Goal: Task Accomplishment & Management: Manage account settings

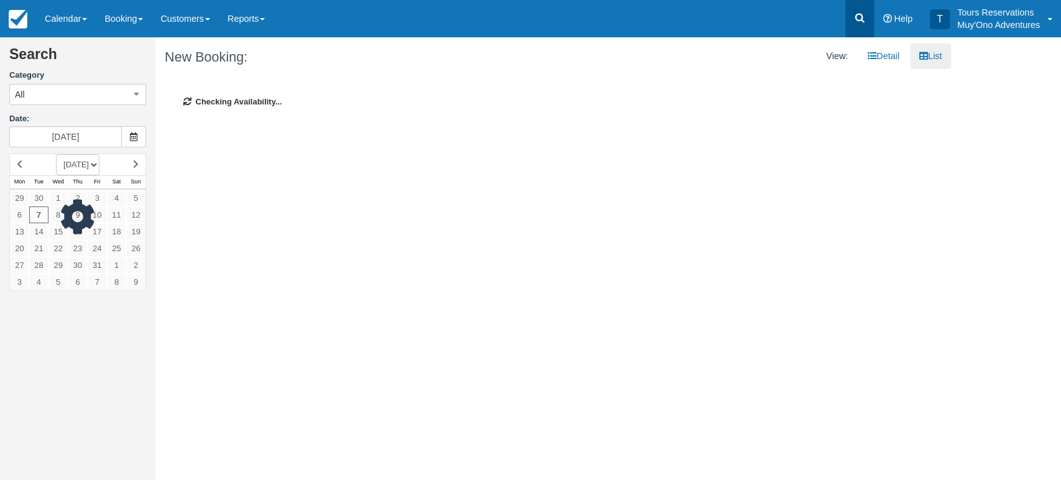
click at [862, 19] on icon at bounding box center [859, 18] width 9 height 9
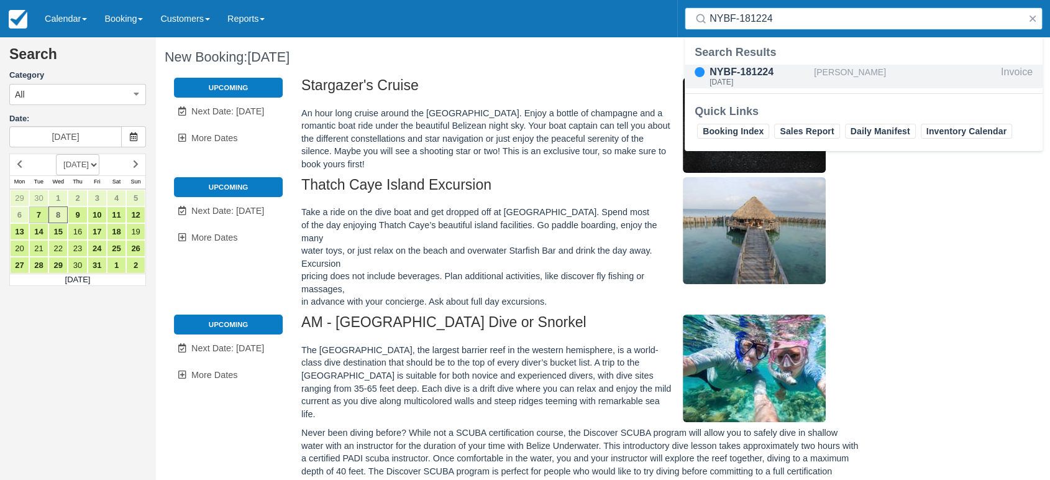
type input "NYBF-181224"
click at [789, 70] on div "NYBF-181224" at bounding box center [759, 72] width 99 height 15
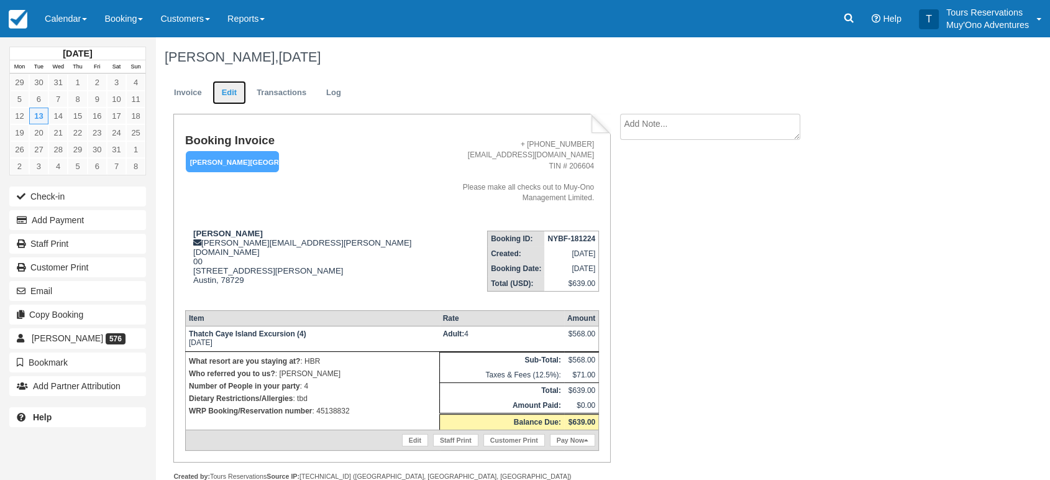
click at [235, 101] on link "Edit" at bounding box center [230, 93] width 34 height 24
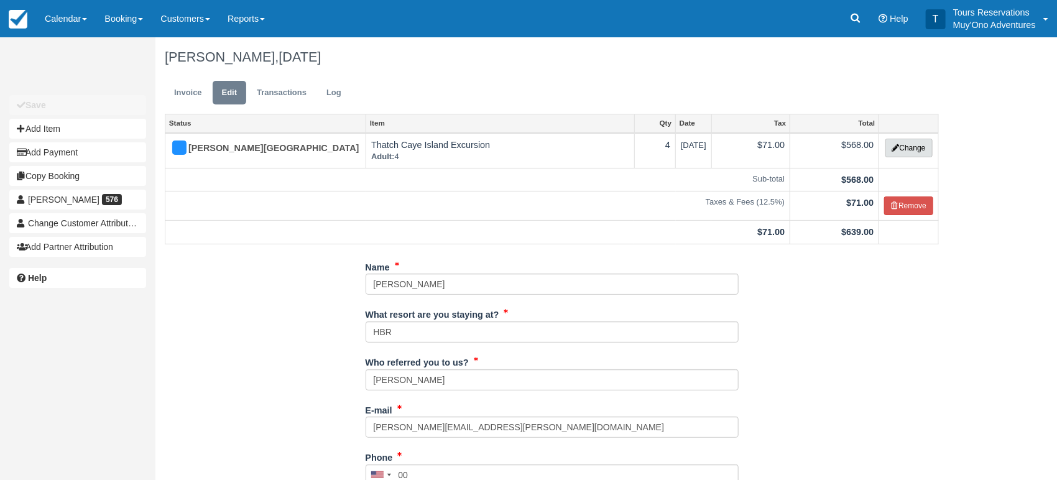
drag, startPoint x: 911, startPoint y: 147, endPoint x: 866, endPoint y: 162, distance: 47.6
click at [912, 147] on button "Change" at bounding box center [908, 148] width 47 height 19
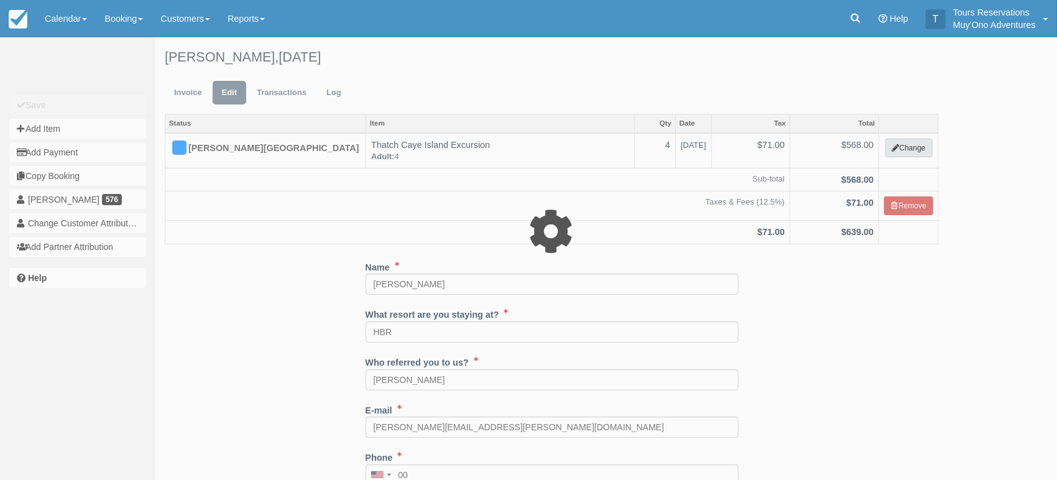
select select "64"
type input "568.00"
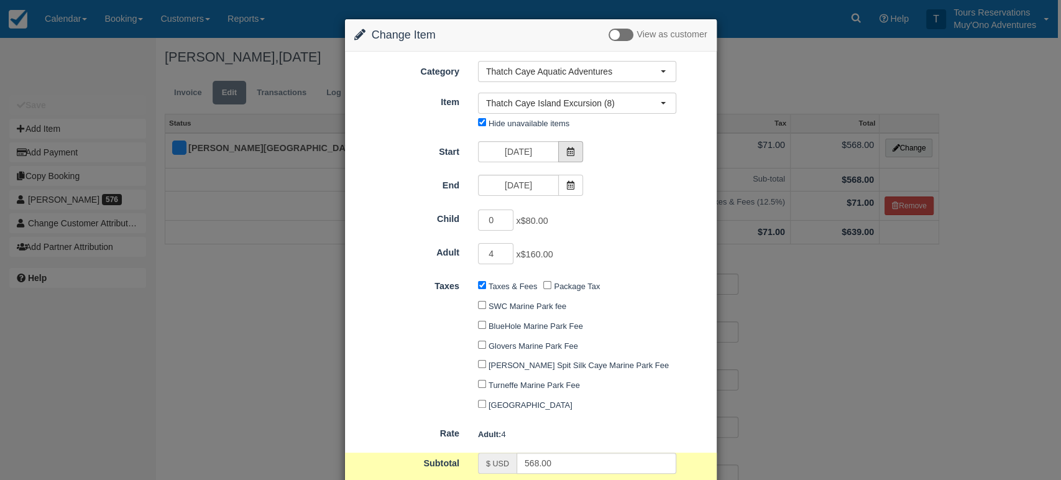
click at [569, 154] on icon at bounding box center [570, 151] width 9 height 9
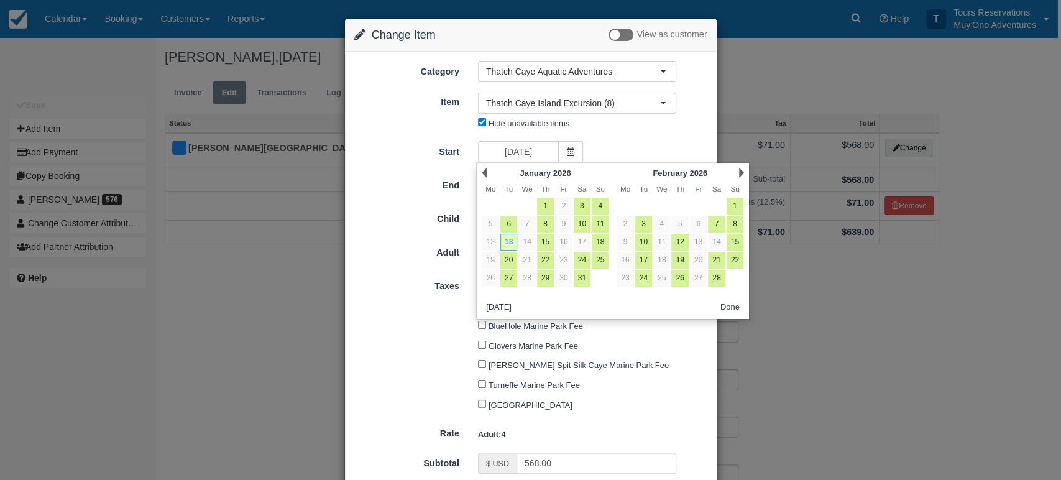
click at [737, 173] on div "Next February 2026" at bounding box center [680, 172] width 135 height 17
click at [741, 172] on link "Next" at bounding box center [741, 173] width 5 height 10
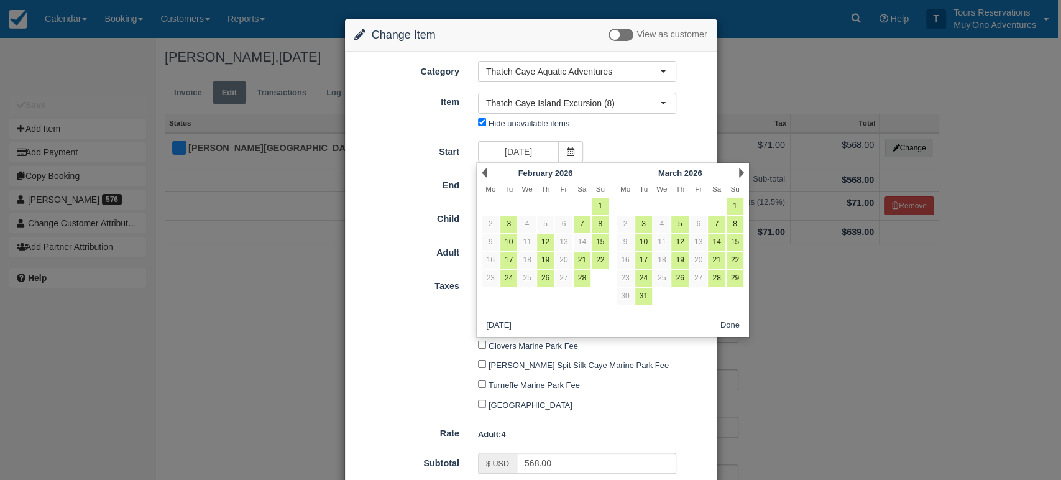
click at [741, 172] on link "Next" at bounding box center [741, 173] width 5 height 10
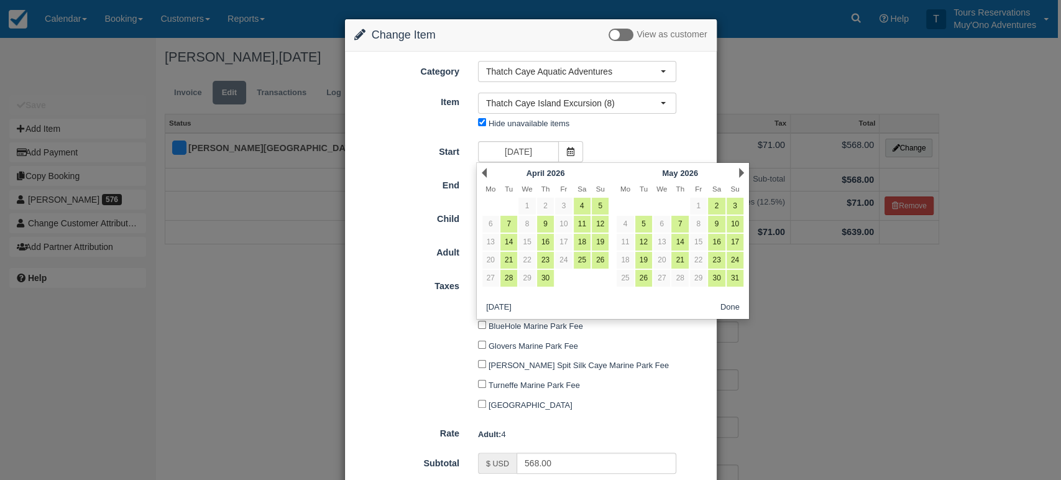
click at [741, 172] on link "Next" at bounding box center [741, 173] width 5 height 10
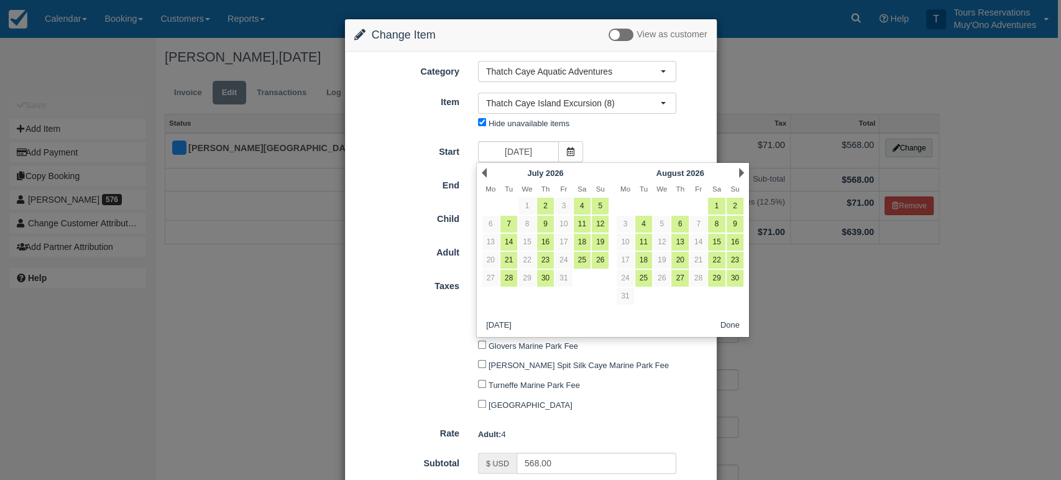
click at [741, 172] on link "Next" at bounding box center [741, 173] width 5 height 10
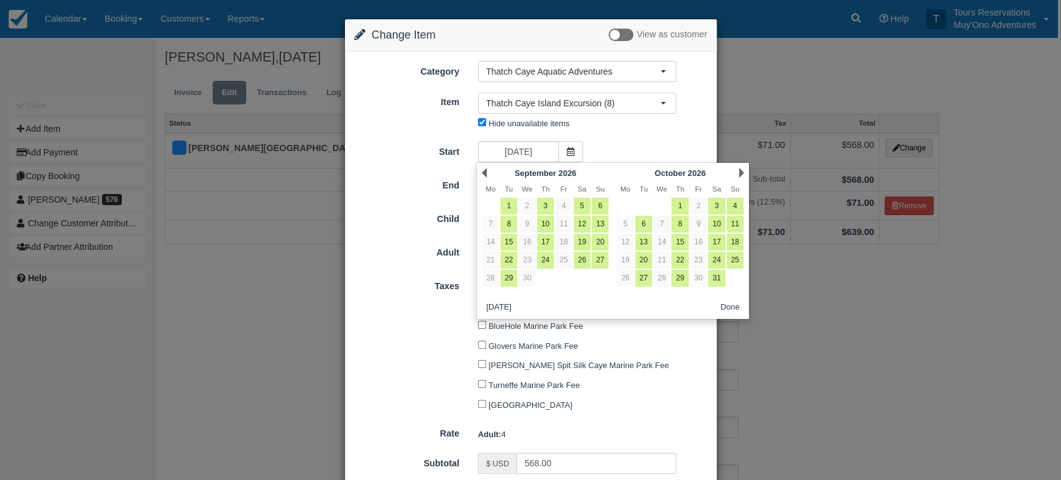
click at [741, 172] on link "Next" at bounding box center [741, 173] width 5 height 10
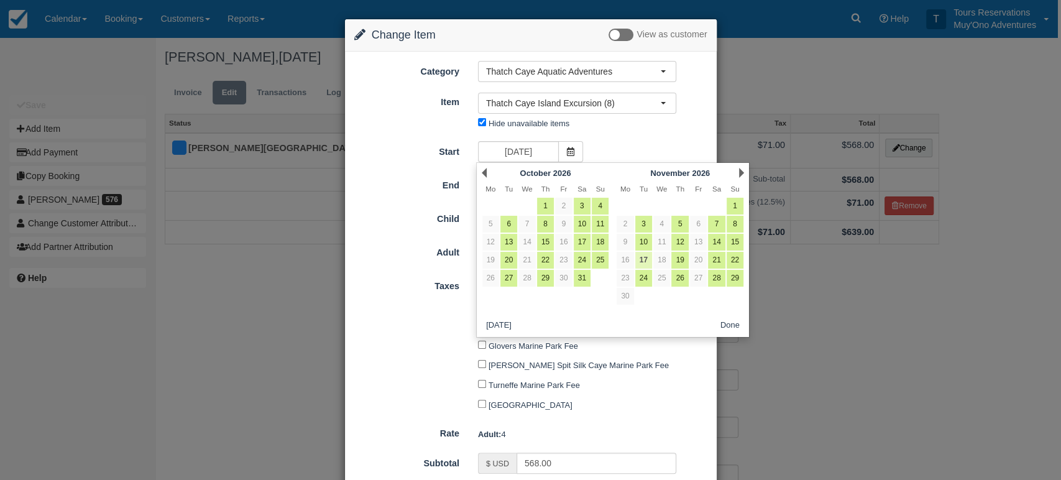
click at [641, 259] on link "17" at bounding box center [643, 260] width 17 height 17
type input "11/17/26"
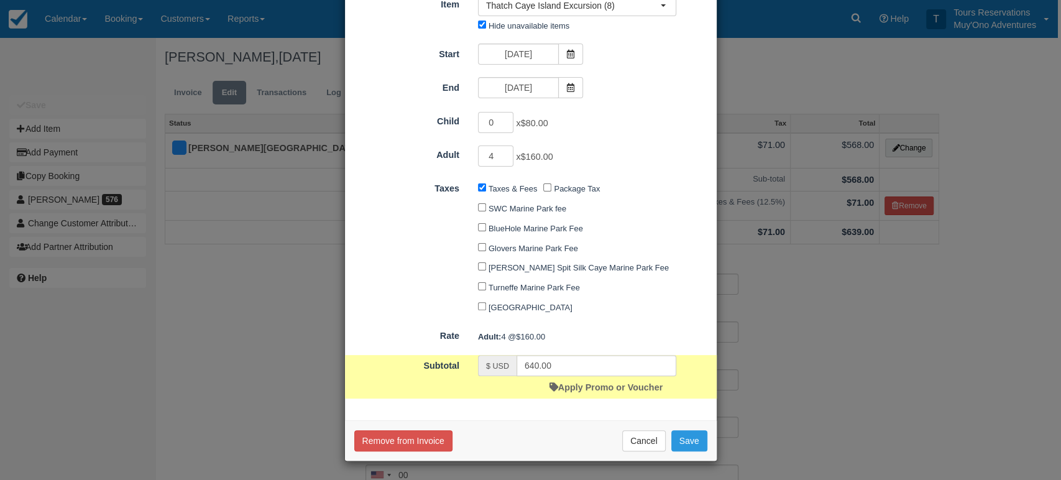
scroll to position [100, 0]
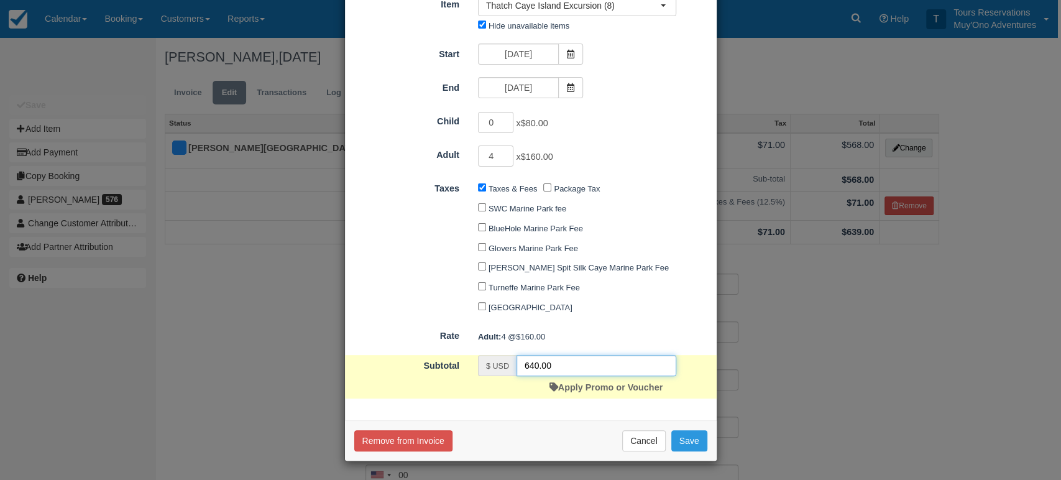
drag, startPoint x: 482, startPoint y: 369, endPoint x: 456, endPoint y: 349, distance: 32.8
click at [469, 360] on div "$ USD 640.00 Apply Promo or Voucher" at bounding box center [577, 377] width 217 height 44
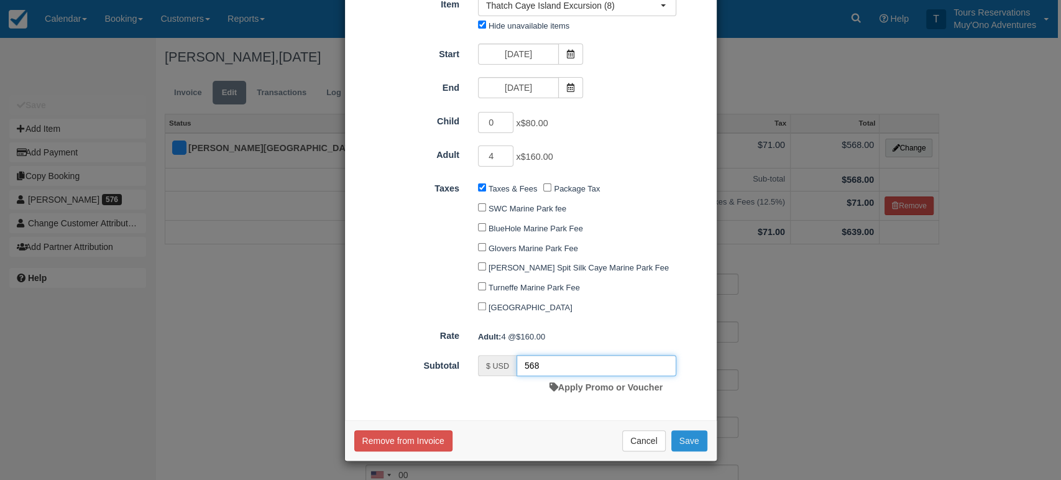
type input "568"
click at [679, 442] on button "Save" at bounding box center [689, 440] width 36 height 21
checkbox input "false"
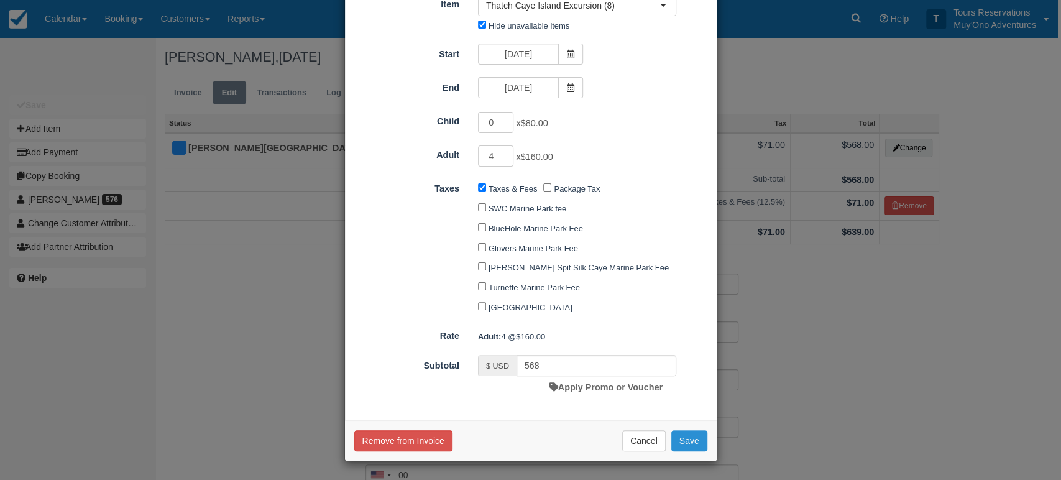
checkbox input "false"
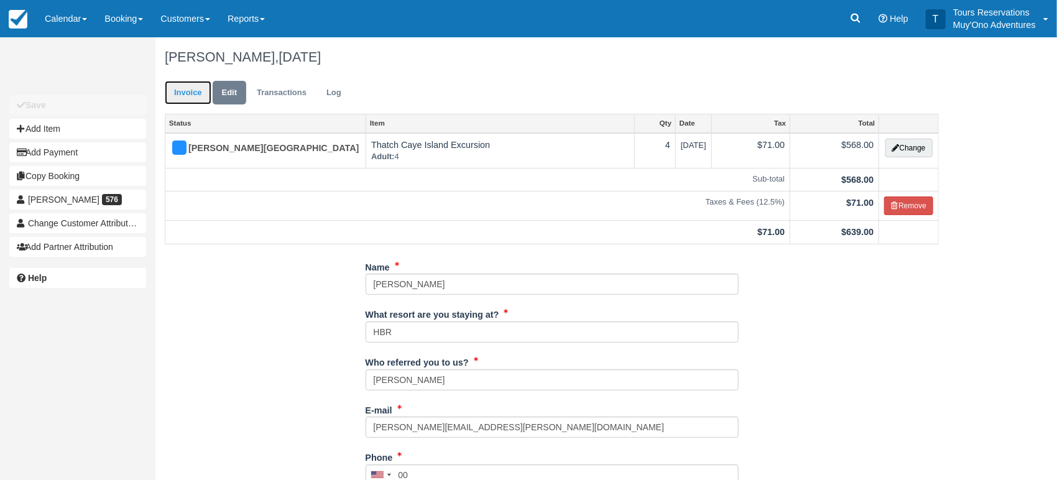
click at [189, 91] on link "Invoice" at bounding box center [188, 93] width 47 height 24
